Goal: Task Accomplishment & Management: Use online tool/utility

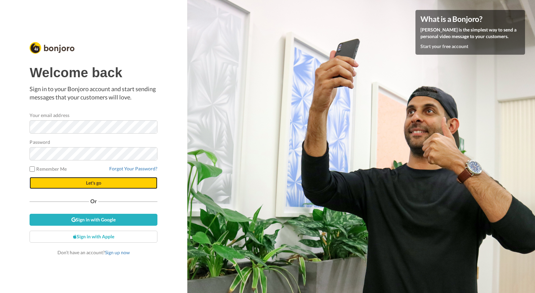
click at [98, 181] on span "Let's go" at bounding box center [93, 183] width 15 height 6
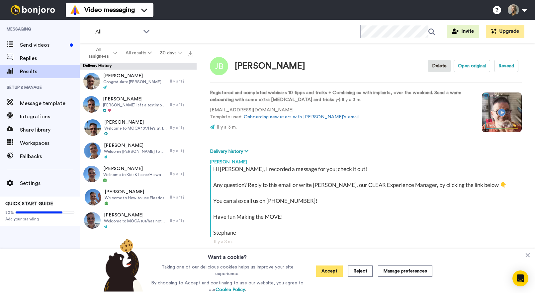
click at [336, 271] on button "Accept" at bounding box center [329, 271] width 27 height 11
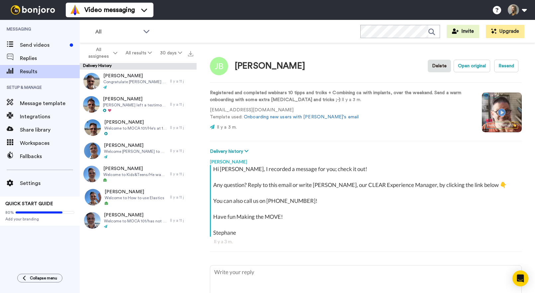
type textarea "x"
